Goal: Find specific page/section: Find specific page/section

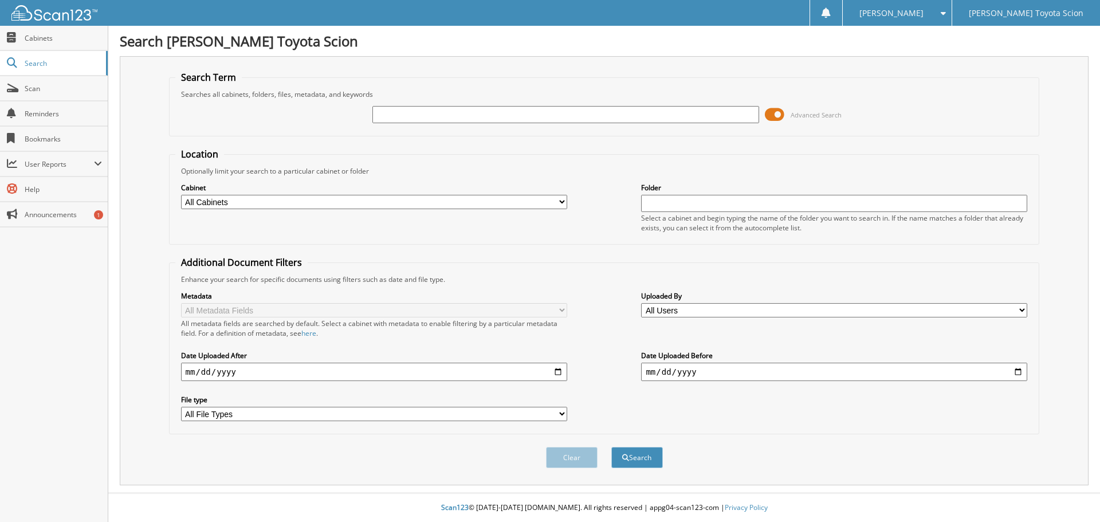
click at [723, 120] on input "text" at bounding box center [565, 114] width 386 height 17
type input "741667"
click at [611, 447] on button "Search" at bounding box center [637, 457] width 52 height 21
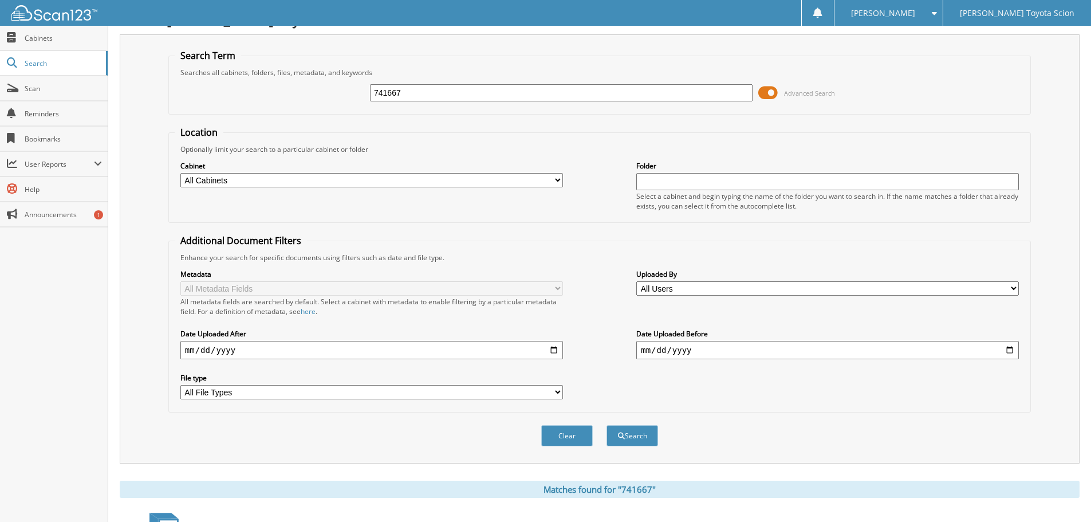
scroll to position [211, 0]
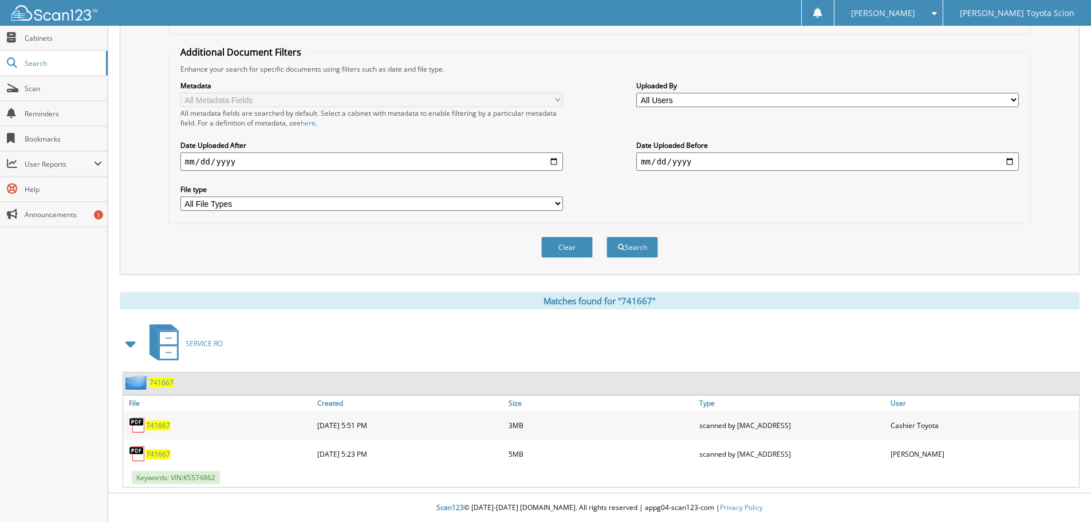
click at [155, 387] on div "741667" at bounding box center [148, 382] width 50 height 14
click at [160, 381] on span "741667" at bounding box center [161, 382] width 24 height 10
